Goal: Communication & Community: Answer question/provide support

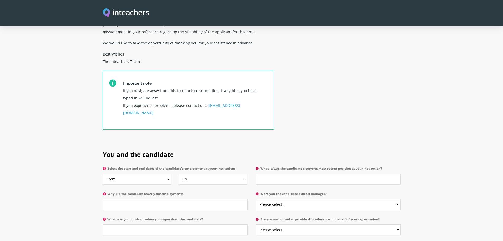
scroll to position [159, 0]
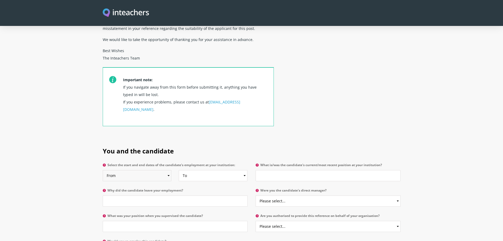
click at [169, 170] on select "From 2025 2024 2023 2022 2021 2020 2019 2018 2017 2016 2015 2014 2013 2012 2011…" at bounding box center [137, 175] width 69 height 11
select select "2024"
click at [103, 170] on select "From 2025 2024 2023 2022 2021 2020 2019 2018 2017 2016 2015 2014 2013 2012 2011…" at bounding box center [137, 175] width 69 height 11
click at [244, 170] on select "To Currently 2025 2024 2023 2022 2021 2020 2019 2018 2017 2016 2015 2014 2013 2…" at bounding box center [213, 175] width 69 height 11
select select "2025"
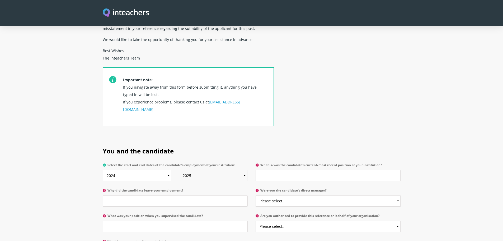
click at [179, 170] on select "To Currently 2025 2024 2023 2022 2021 2020 2019 2018 2017 2016 2015 2014 2013 2…" at bounding box center [213, 175] width 69 height 11
click at [117, 195] on input "Why did the candidate leave your employment?" at bounding box center [175, 200] width 145 height 11
type input "June 2025"
click at [117, 221] on input "What was your position when you supervised the candidate?" at bounding box center [175, 226] width 145 height 11
type input "H"
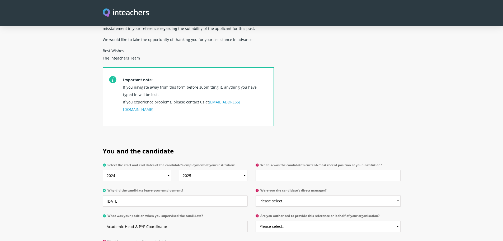
type input "Academic Head & PYP Coordinator"
click at [284, 221] on select "Please select... Yes No" at bounding box center [328, 226] width 145 height 11
select select "Yes"
click at [256, 221] on select "Please select... Yes No" at bounding box center [328, 226] width 145 height 11
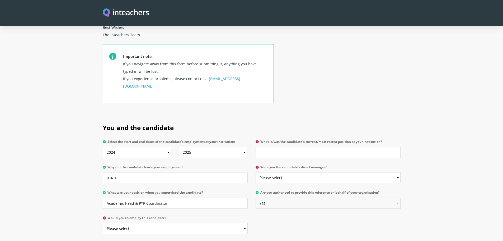
scroll to position [211, 0]
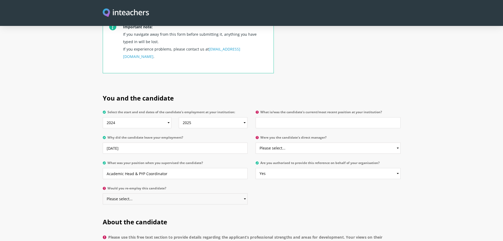
click at [244, 193] on select "Please select... Yes No" at bounding box center [175, 198] width 145 height 11
select select "Yes"
click at [103, 193] on select "Please select... Yes No" at bounding box center [175, 198] width 145 height 11
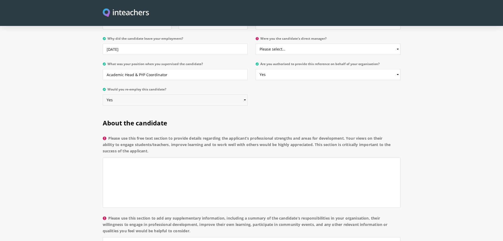
scroll to position [317, 0]
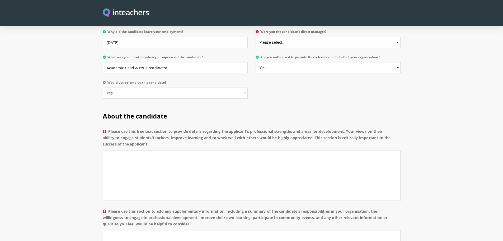
drag, startPoint x: 154, startPoint y: 130, endPoint x: 110, endPoint y: 117, distance: 46.1
click at [110, 128] on label "Please use this free text section to provide details regarding the applicant’s …" at bounding box center [252, 139] width 298 height 22
copy label "Please use this free text section to provide details regarding the applicant’s …"
click at [118, 150] on textarea "Please use this free text section to provide details regarding the applicant’s …" at bounding box center [252, 175] width 298 height 50
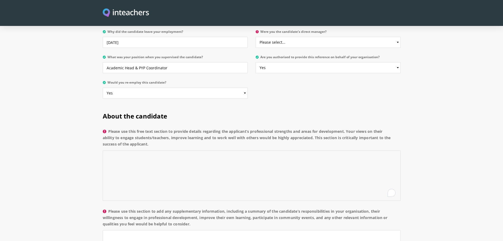
paste textarea "Ms. Iten demonstrated strong commitment and professionalism as last year’s KG2 …"
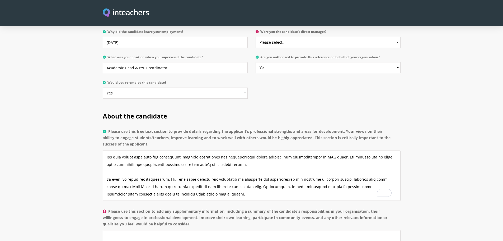
scroll to position [44, 0]
click at [123, 175] on textarea "Please use this free text section to provide details regarding the applicant’s …" at bounding box center [252, 175] width 298 height 50
paste textarea "Overall, Ms. Iten has shown dedication to the IB-PYP philosophy and the capacit…"
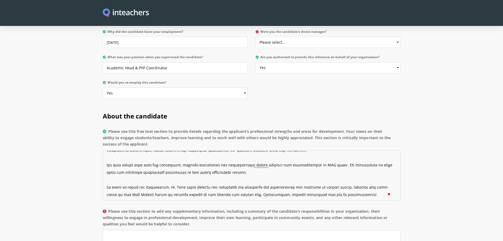
scroll to position [0, 0]
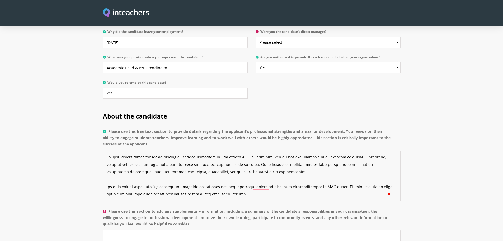
click at [109, 165] on textarea "Please use this free text section to provide details regarding the applicant’s …" at bounding box center [252, 175] width 298 height 50
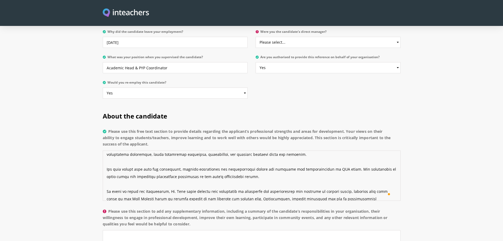
scroll to position [26, 0]
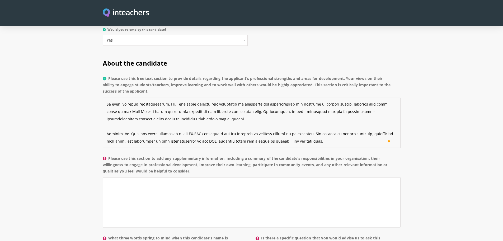
type textarea "Ms. Iten demonstrated strong commitment and professionalism as last year’s KG2 …"
drag, startPoint x: 192, startPoint y: 155, endPoint x: 108, endPoint y: 142, distance: 85.3
click at [108, 155] on label "Please use this section to add any supplementary information, including a summa…" at bounding box center [252, 166] width 298 height 22
copy label "Please use this section to add any supplementary information, including a summa…"
click at [125, 177] on textarea "Please use this section to add any supplementary information, including a summa…" at bounding box center [252, 202] width 298 height 50
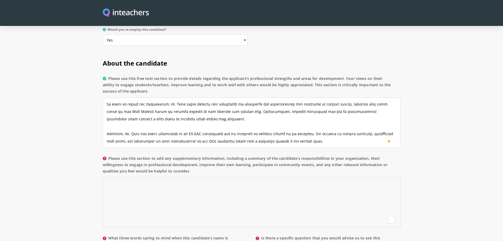
paste textarea "During her tenure as KG2 PYP teacher, Ms. Iten carried a wide range of responsi…"
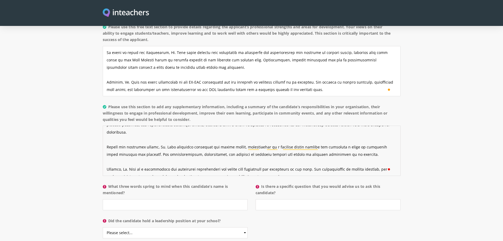
scroll to position [449, 0]
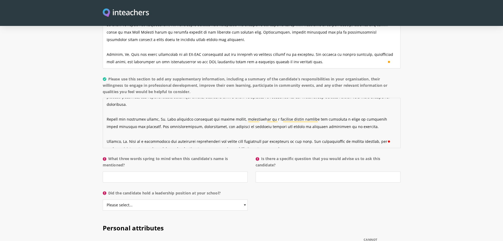
type textarea "During her tenure as KG2 PYP teacher, Ms. Iten carried a wide range of responsi…"
drag, startPoint x: 127, startPoint y: 148, endPoint x: 110, endPoint y: 143, distance: 17.6
click at [110, 155] on label "What three words spring to mind when this candidate’s name is mentioned?" at bounding box center [175, 163] width 145 height 16
copy label "What three words spring to mind when this candidate’s name is mentioned?"
click at [123, 171] on input "What three words spring to mind when this candidate’s name is mentioned?" at bounding box center [175, 176] width 145 height 11
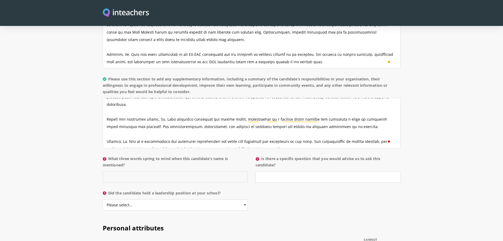
paste input "Dedicated – Collaborative – Nurturing"
type input "Dedicated – Collaborative – Nurturing"
drag, startPoint x: 278, startPoint y: 150, endPoint x: 262, endPoint y: 143, distance: 17.8
click at [262, 155] on label "Is there a specific question that you would advise us to ask this candidate?" at bounding box center [328, 163] width 145 height 16
copy label "Is there a specific question that you would advise us to ask this candidate?"
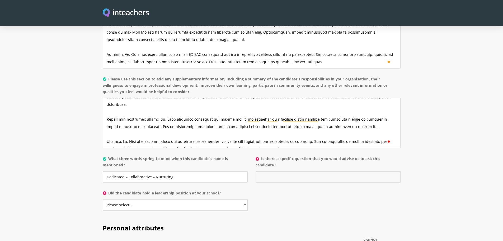
click at [267, 171] on input "Is there a specific question that you would advise us to ask this candidate?" at bounding box center [328, 176] width 145 height 11
paste input "Can you describe a specific example of how you have used the inquiry cycle in y…"
type input "Can you describe a specific example of how you have used the inquiry cycle in y…"
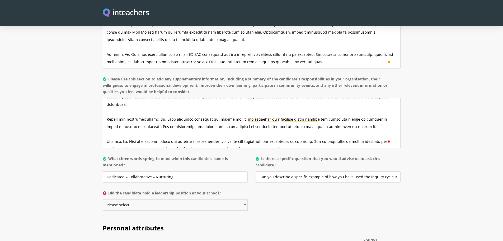
click at [142, 199] on select "Please select... Yes No" at bounding box center [175, 204] width 145 height 11
select select "No"
click at [103, 199] on select "Please select... Yes No" at bounding box center [175, 204] width 145 height 11
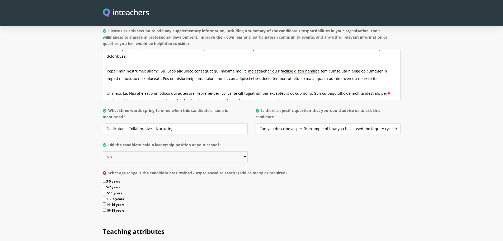
scroll to position [502, 0]
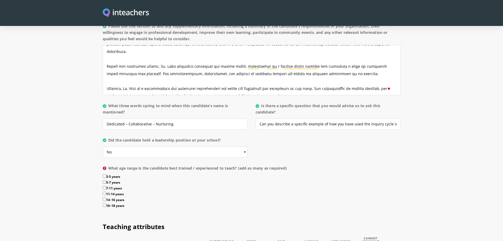
click at [104, 174] on input "3-5 years" at bounding box center [104, 175] width 3 height 3
checkbox input "true"
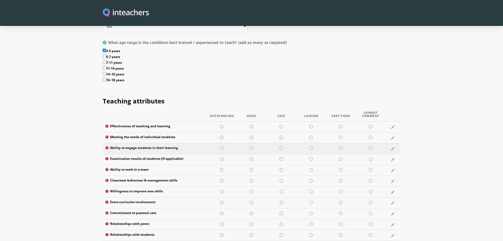
scroll to position [634, 0]
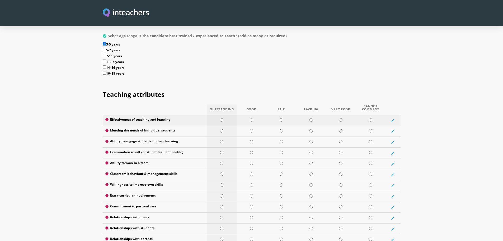
click at [221, 118] on input "radio" at bounding box center [221, 119] width 3 height 3
radio input "true"
click at [222, 129] on input "radio" at bounding box center [221, 130] width 3 height 3
radio input "true"
click at [222, 140] on input "radio" at bounding box center [221, 141] width 3 height 3
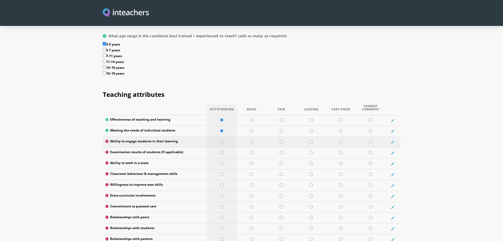
radio input "true"
click at [371, 161] on input "radio" at bounding box center [370, 162] width 3 height 3
radio input "true"
click at [252, 172] on input "radio" at bounding box center [251, 173] width 3 height 3
radio input "true"
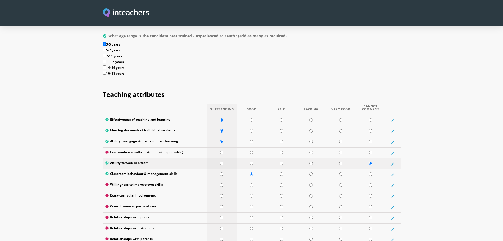
click at [222, 161] on input "radio" at bounding box center [221, 162] width 3 height 3
radio input "true"
click at [372, 151] on input "radio" at bounding box center [370, 152] width 3 height 3
radio input "true"
click at [251, 183] on input "radio" at bounding box center [251, 184] width 3 height 3
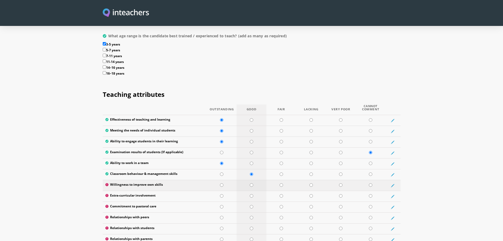
radio input "true"
click at [221, 183] on input "radio" at bounding box center [221, 184] width 3 height 3
radio input "true"
click at [252, 194] on input "radio" at bounding box center [251, 195] width 3 height 3
radio input "true"
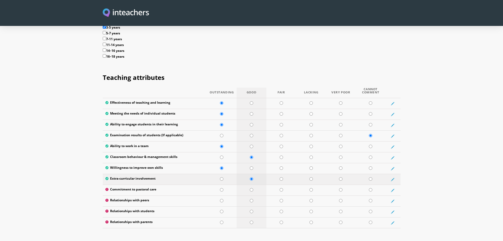
scroll to position [661, 0]
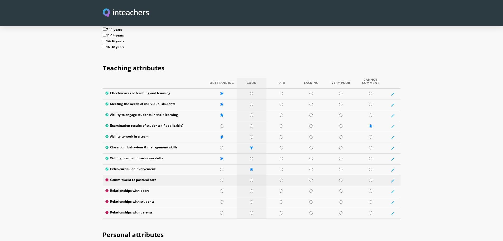
click at [251, 178] on input "radio" at bounding box center [251, 179] width 3 height 3
radio input "true"
click at [251, 189] on input "radio" at bounding box center [251, 190] width 3 height 3
radio input "true"
click at [223, 200] on input "radio" at bounding box center [221, 201] width 3 height 3
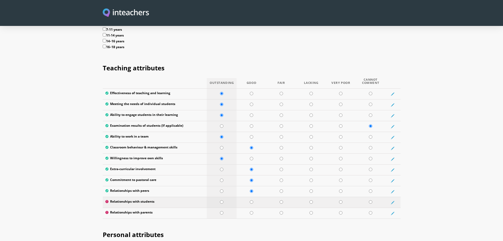
radio input "true"
click at [221, 211] on input "radio" at bounding box center [221, 212] width 3 height 3
radio input "true"
click at [222, 189] on input "radio" at bounding box center [221, 190] width 3 height 3
radio input "true"
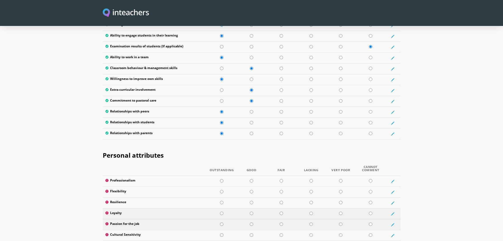
scroll to position [766, 0]
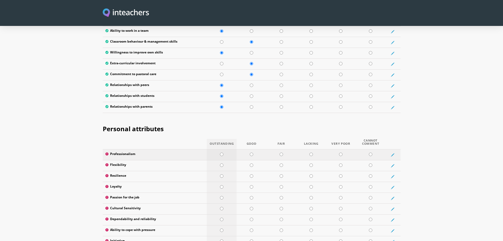
click at [220, 149] on td at bounding box center [222, 154] width 30 height 11
radio input "true"
click at [251, 163] on input "radio" at bounding box center [251, 164] width 3 height 3
radio input "true"
click at [221, 174] on input "radio" at bounding box center [221, 175] width 3 height 3
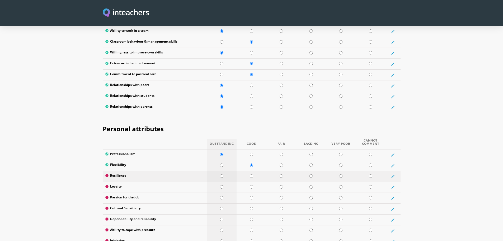
radio input "true"
click at [251, 185] on input "radio" at bounding box center [251, 186] width 3 height 3
radio input "true"
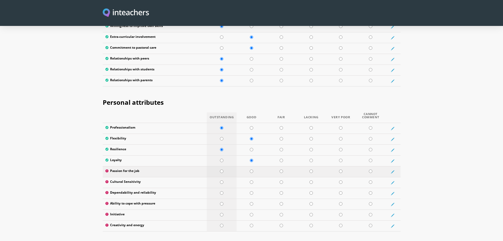
click at [220, 166] on td at bounding box center [222, 171] width 30 height 11
radio input "true"
click at [221, 180] on input "radio" at bounding box center [221, 181] width 3 height 3
radio input "true"
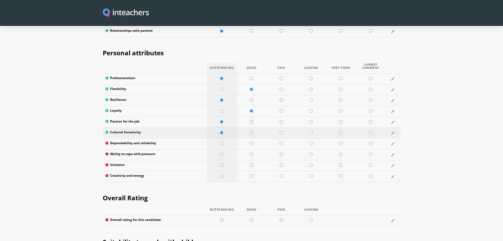
scroll to position [846, 0]
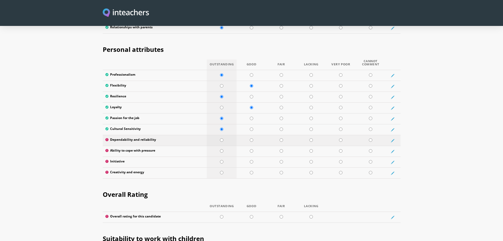
click at [222, 138] on input "radio" at bounding box center [221, 139] width 3 height 3
radio input "true"
click at [251, 149] on input "radio" at bounding box center [251, 150] width 3 height 3
radio input "true"
click at [250, 160] on input "radio" at bounding box center [251, 161] width 3 height 3
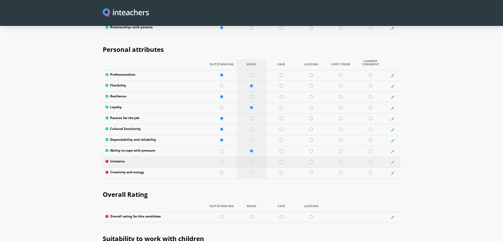
radio input "true"
click at [252, 171] on input "radio" at bounding box center [251, 172] width 3 height 3
radio input "true"
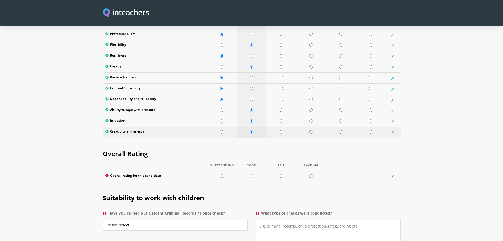
scroll to position [899, 0]
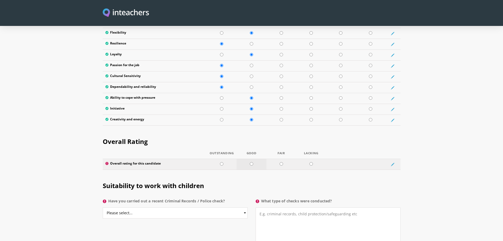
click at [252, 162] on input "radio" at bounding box center [251, 163] width 3 height 3
radio input "true"
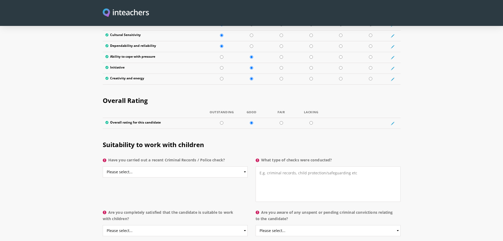
scroll to position [951, 0]
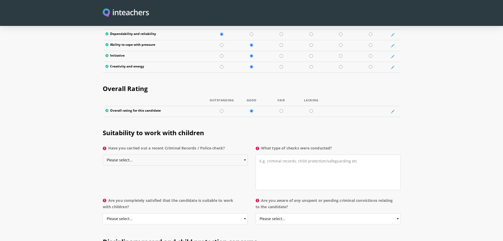
click at [142, 154] on select "Please select... Yes No Do not know" at bounding box center [175, 159] width 145 height 11
select select "No"
click at [103, 154] on select "Please select... Yes No Do not know" at bounding box center [175, 159] width 145 height 11
click at [263, 154] on textarea "What type of checks were conducted?" at bounding box center [328, 171] width 145 height 35
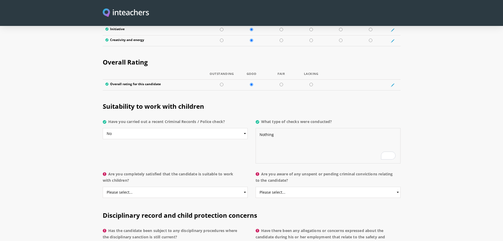
type textarea "Nothing"
click at [138, 187] on select "Please select... Yes No Do not know" at bounding box center [175, 192] width 145 height 11
select select "Yes"
click at [103, 187] on select "Please select... Yes No Do not know" at bounding box center [175, 192] width 145 height 11
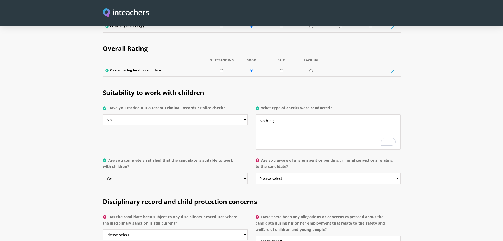
scroll to position [1004, 0]
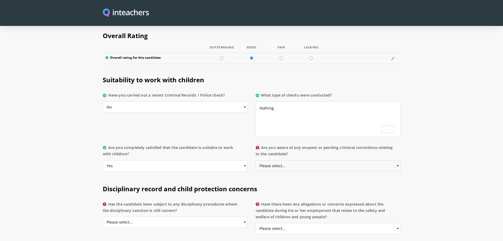
click at [398, 160] on select "Please select... Yes No Do not know" at bounding box center [328, 165] width 145 height 11
select select "No"
click at [256, 160] on select "Please select... Yes No Do not know" at bounding box center [328, 165] width 145 height 11
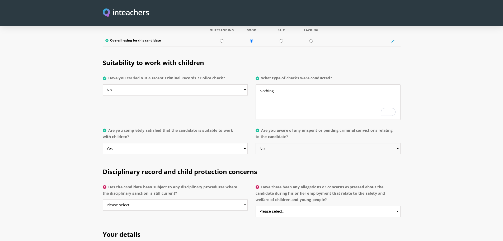
scroll to position [1031, 0]
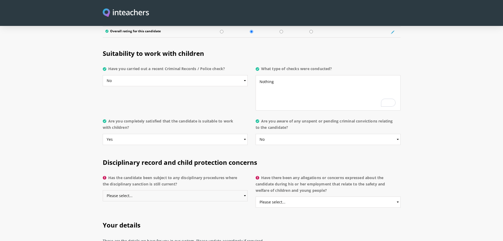
click at [241, 190] on select "Please select... Yes No Do not know" at bounding box center [175, 195] width 145 height 11
select select "No"
click at [103, 190] on select "Please select... Yes No Do not know" at bounding box center [175, 195] width 145 height 11
click at [397, 196] on select "Please select... Yes No Do not know" at bounding box center [328, 201] width 145 height 11
select select "No"
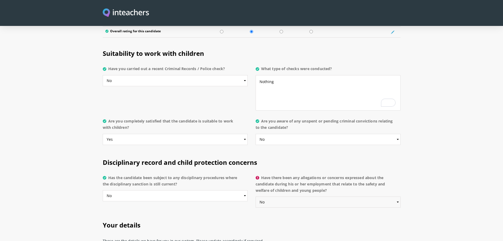
click at [256, 196] on select "Please select... Yes No Do not know" at bounding box center [328, 201] width 145 height 11
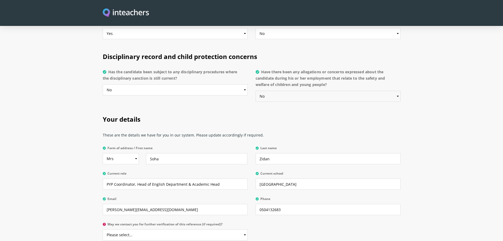
scroll to position [1163, 0]
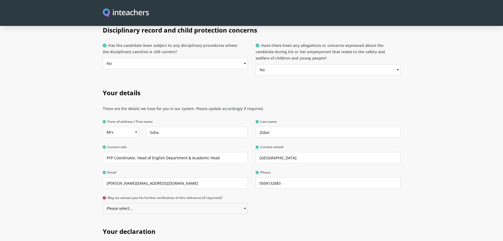
click at [244, 203] on select "Please select... Yes No" at bounding box center [175, 208] width 145 height 11
select select "Yes"
click at [103, 203] on select "Please select... Yes No" at bounding box center [175, 208] width 145 height 11
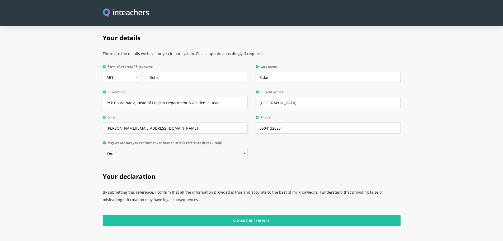
scroll to position [1242, 0]
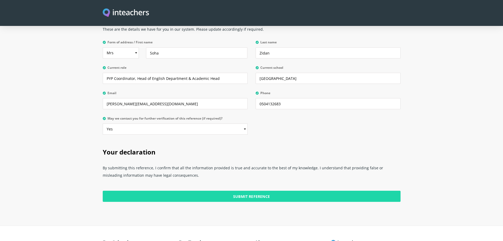
click at [252, 191] on input "Submit Reference" at bounding box center [252, 196] width 298 height 11
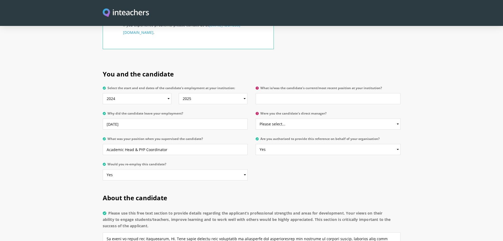
scroll to position [238, 0]
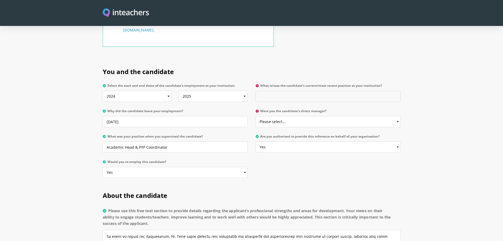
click at [269, 91] on input "What is/was the candidate's current/most recent position at your institution?" at bounding box center [328, 96] width 145 height 11
type input "KG2 PYP Teacher"
click at [287, 116] on select "Please select... Yes No" at bounding box center [328, 121] width 145 height 11
select select "Yes"
click at [256, 116] on select "Please select... Yes No" at bounding box center [328, 121] width 145 height 11
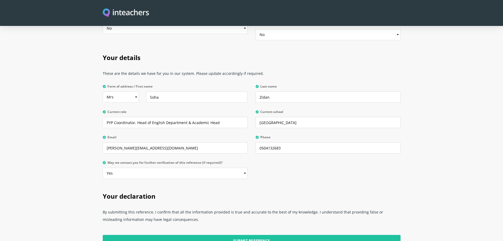
scroll to position [1290, 0]
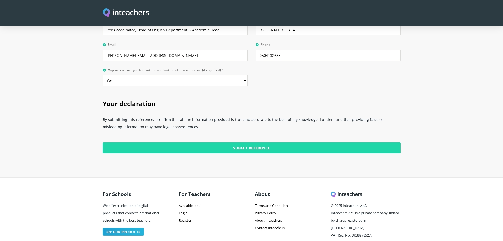
click at [260, 142] on input "Submit Reference" at bounding box center [252, 147] width 298 height 11
